Goal: Task Accomplishment & Management: Manage account settings

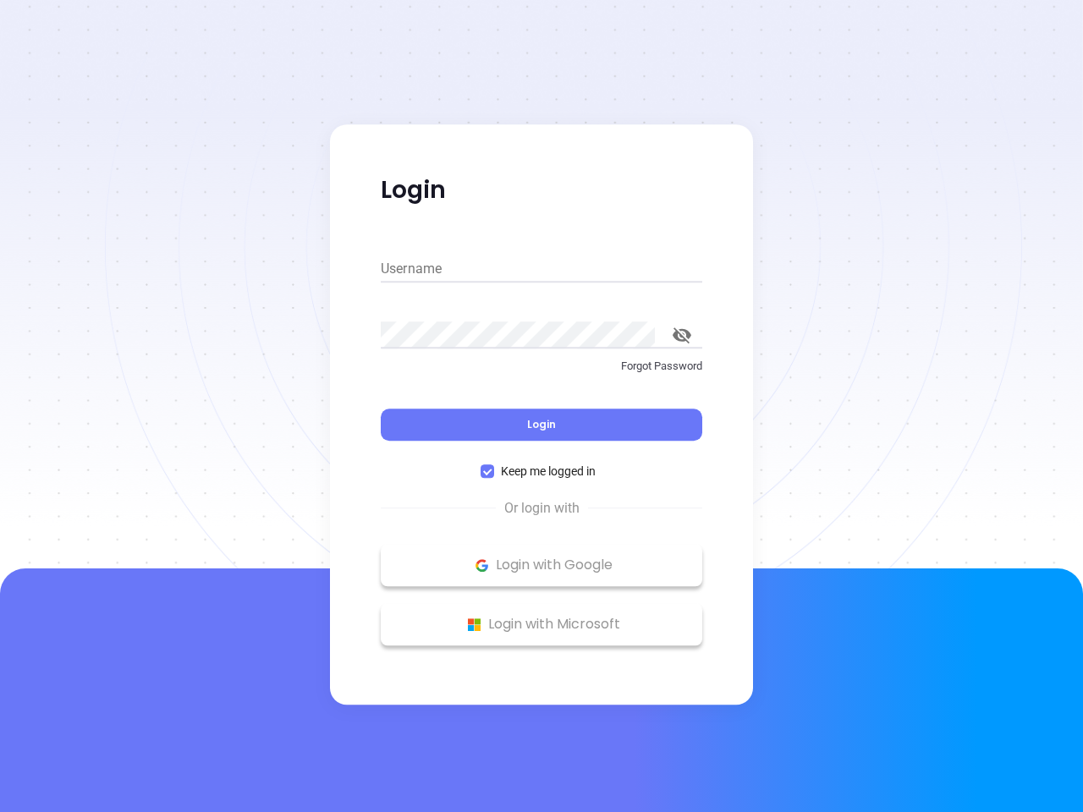
click at [542, 406] on div "Login" at bounding box center [542, 414] width 322 height 52
click at [542, 269] on input "Username" at bounding box center [542, 269] width 322 height 27
click at [682, 335] on icon "toggle password visibility" at bounding box center [682, 335] width 19 height 16
click at [542, 425] on span "Login" at bounding box center [541, 424] width 29 height 14
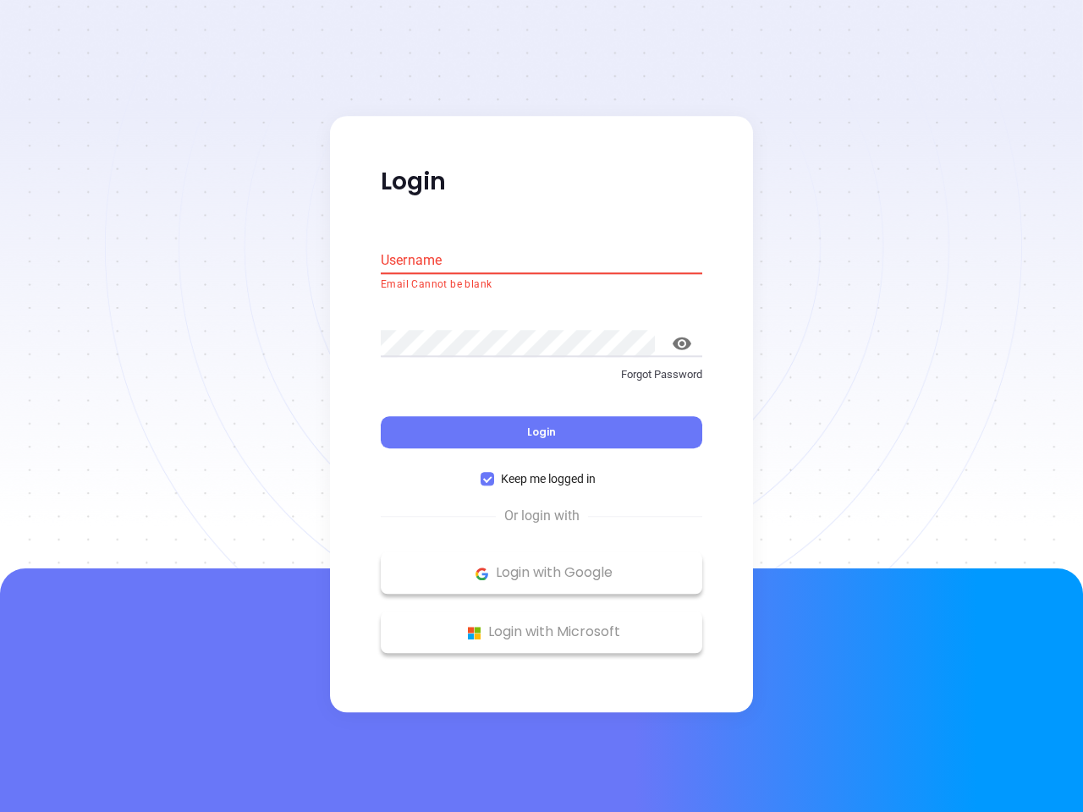
click at [542, 471] on span "Keep me logged in" at bounding box center [548, 479] width 108 height 19
click at [494, 473] on input "Keep me logged in" at bounding box center [488, 480] width 14 height 14
checkbox input "false"
click at [542, 565] on p "Login with Google" at bounding box center [541, 573] width 305 height 25
click at [542, 624] on p "Login with Microsoft" at bounding box center [541, 632] width 305 height 25
